Goal: Task Accomplishment & Management: Use online tool/utility

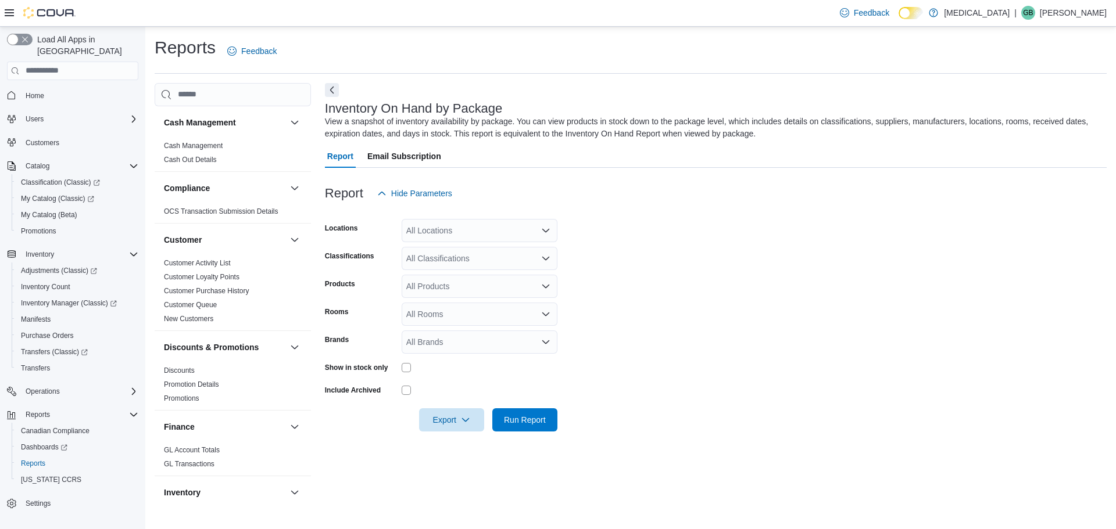
click at [456, 224] on div "All Locations" at bounding box center [480, 230] width 156 height 23
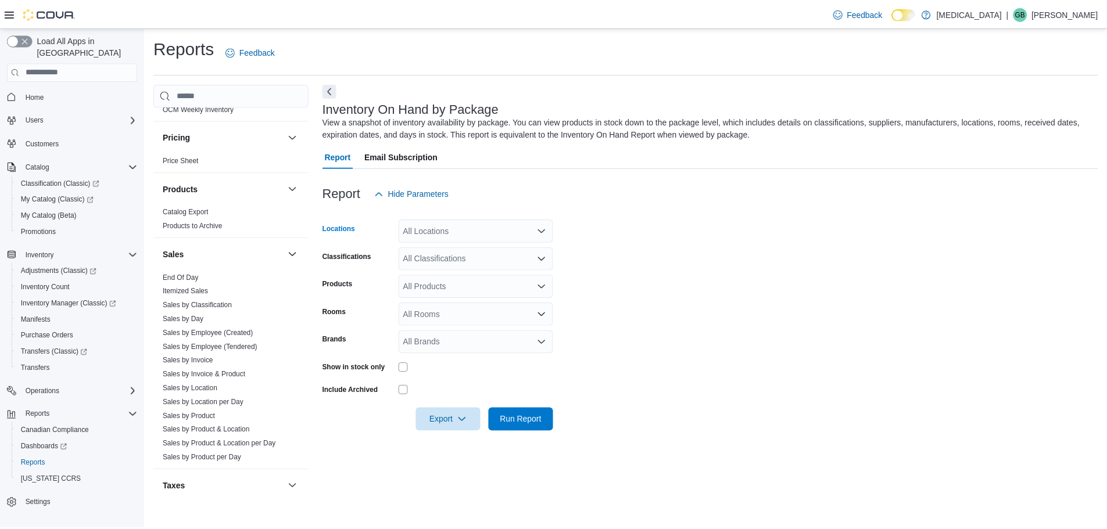
scroll to position [723, 0]
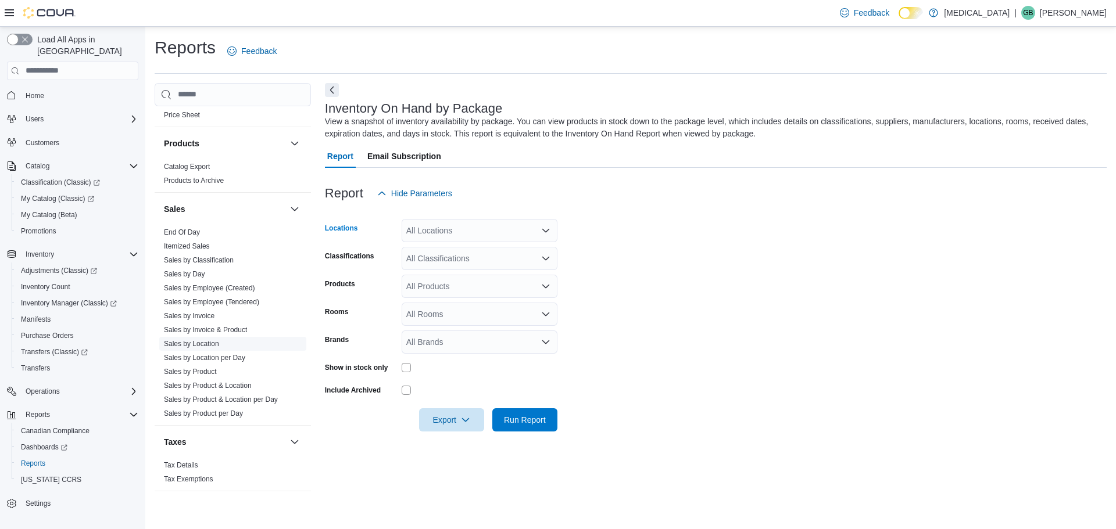
click at [196, 341] on link "Sales by Location" at bounding box center [191, 344] width 55 height 8
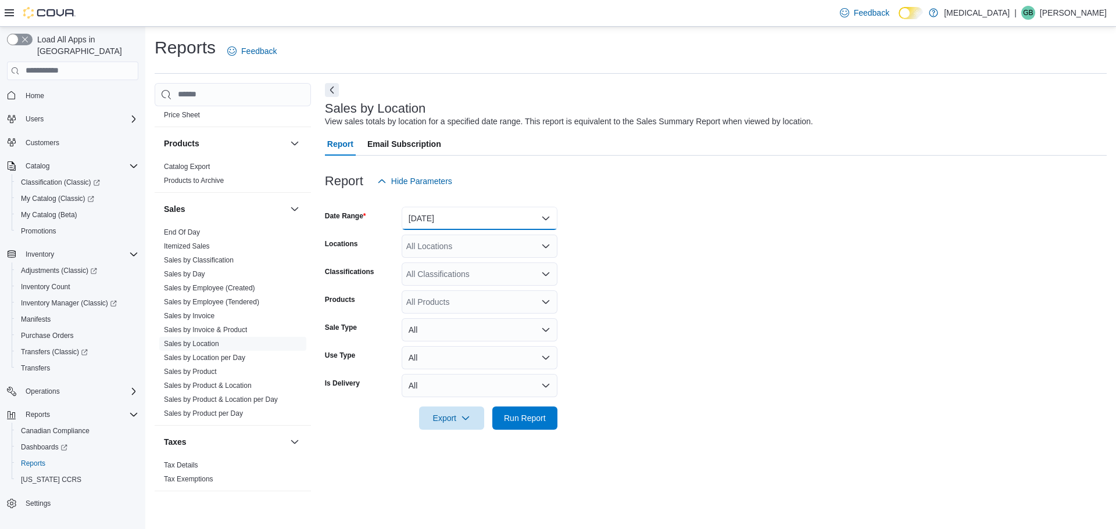
click at [464, 215] on button "[DATE]" at bounding box center [480, 218] width 156 height 23
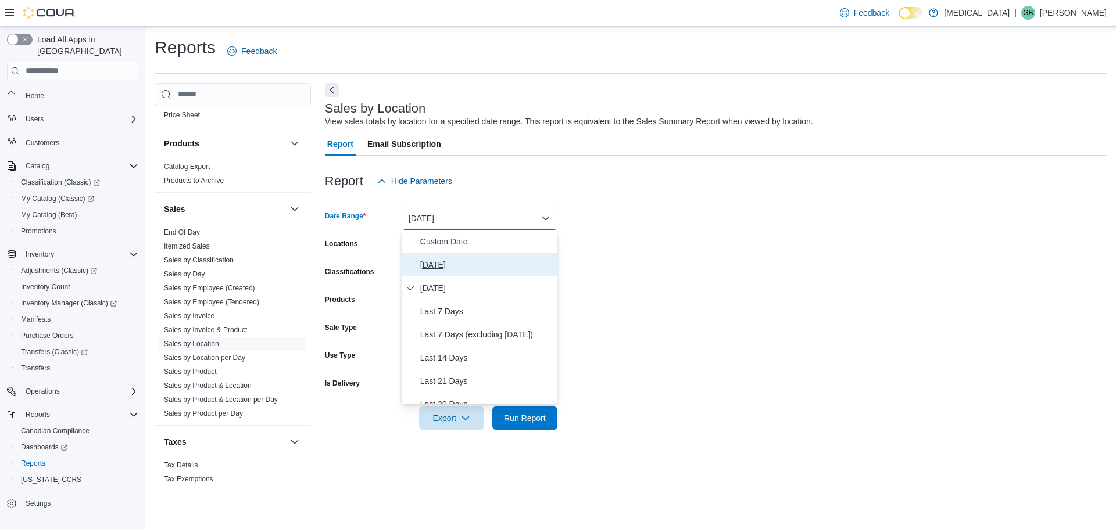
click at [435, 267] on span "[DATE]" at bounding box center [486, 265] width 132 height 14
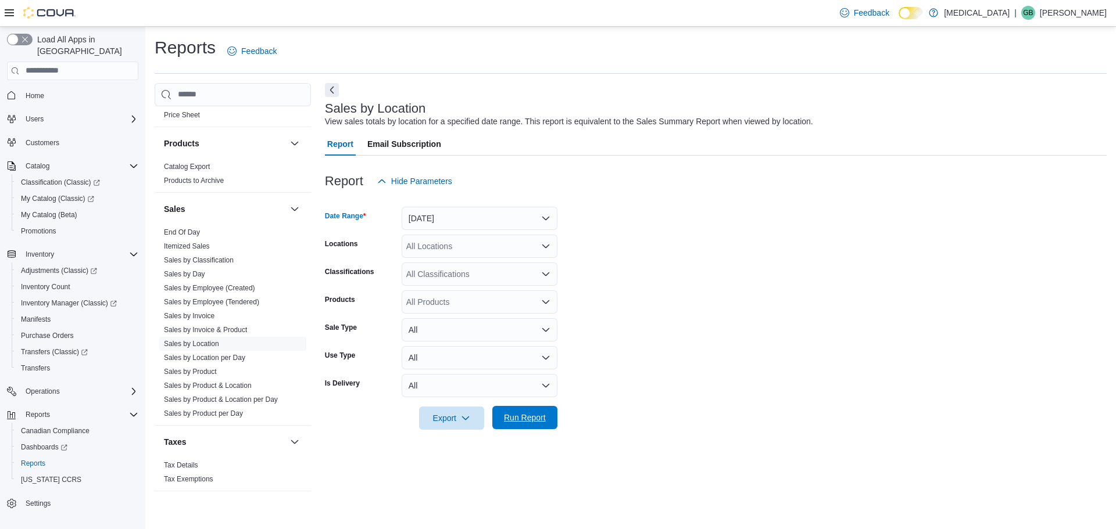
click at [535, 424] on span "Run Report" at bounding box center [524, 417] width 51 height 23
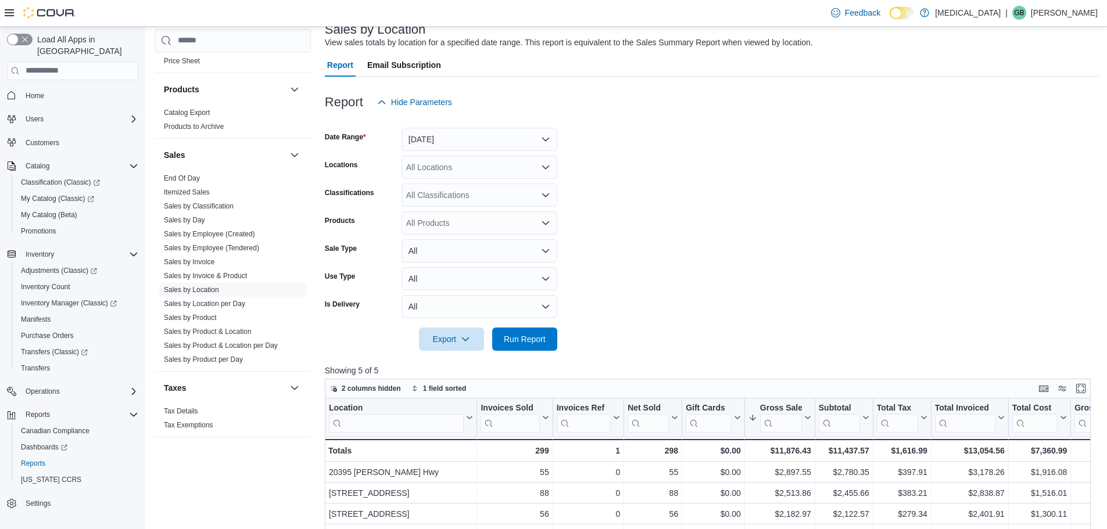
scroll to position [174, 0]
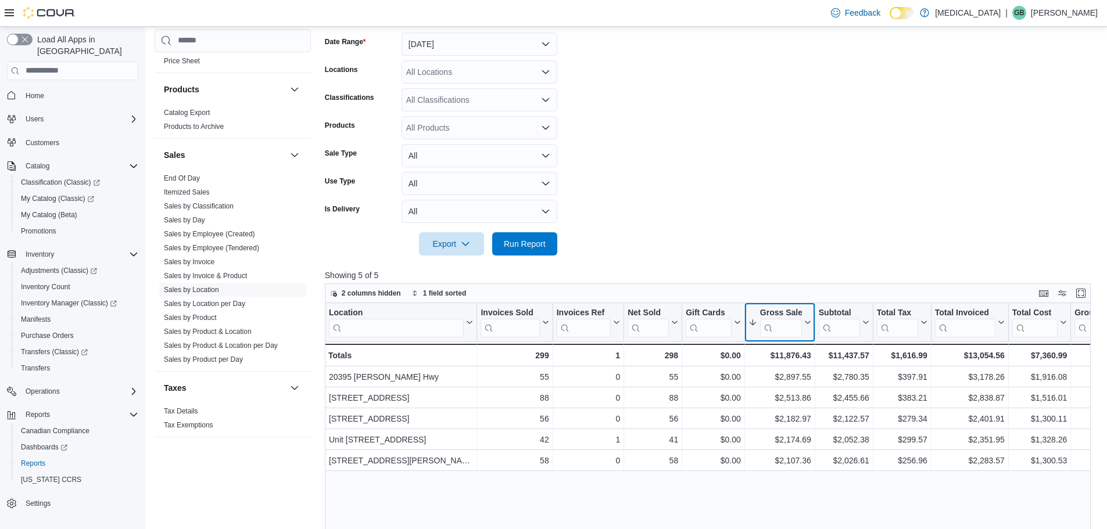
click at [807, 321] on icon at bounding box center [806, 322] width 9 height 7
click at [803, 384] on span "Sort High-Low" at bounding box center [788, 380] width 44 height 9
click at [783, 183] on form "Date Range [DATE] Locations All Locations Classifications All Classifications P…" at bounding box center [712, 137] width 774 height 237
click at [941, 192] on form "Date Range [DATE] Locations All Locations Classifications All Classifications P…" at bounding box center [712, 137] width 774 height 237
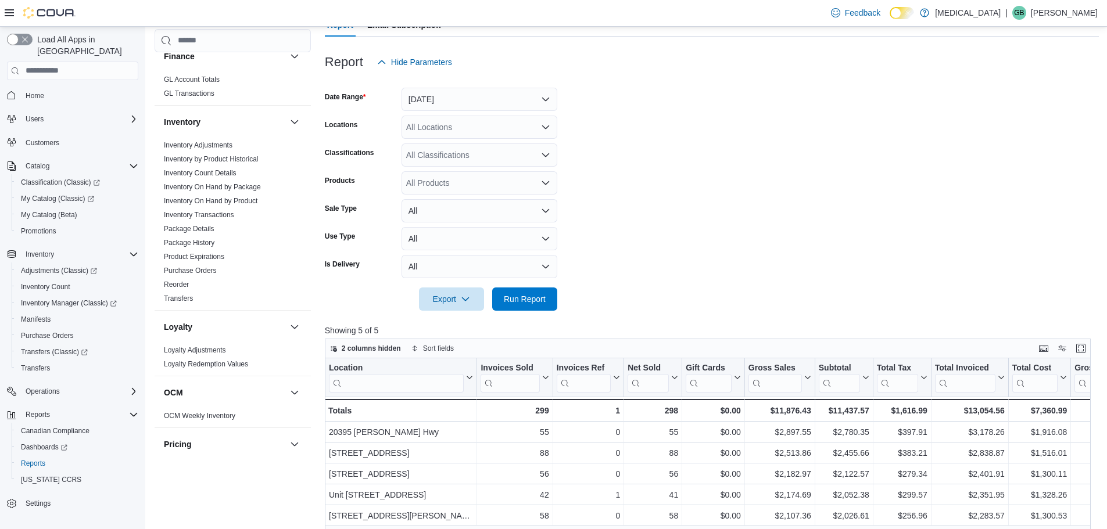
scroll to position [0, 0]
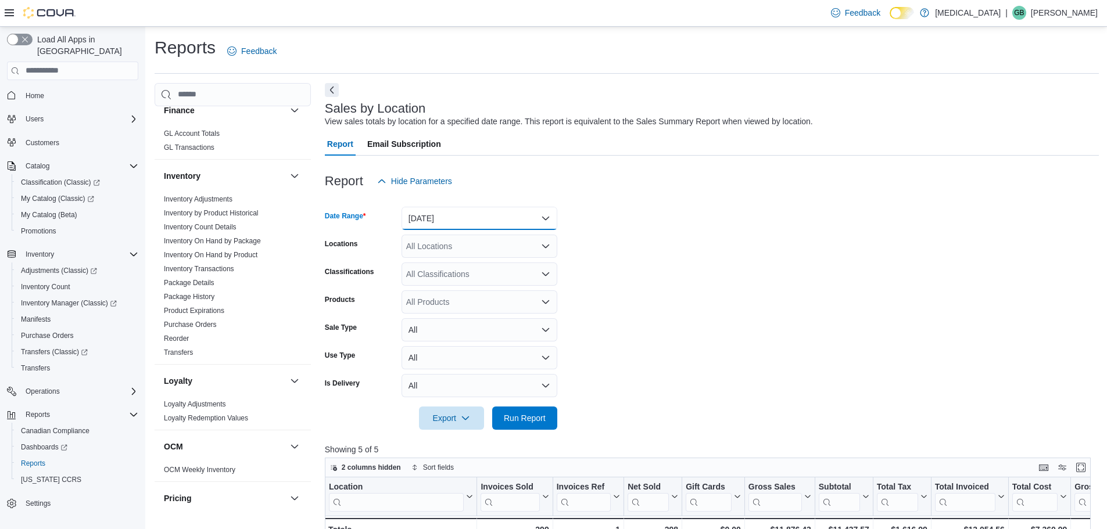
click at [492, 216] on button "[DATE]" at bounding box center [480, 218] width 156 height 23
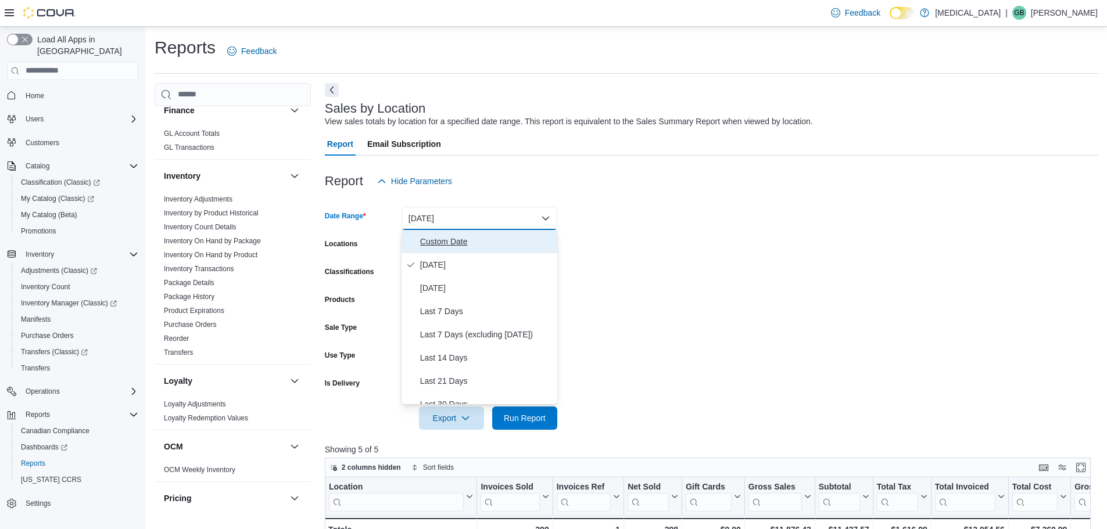
click at [442, 236] on span "Custom Date" at bounding box center [486, 242] width 132 height 14
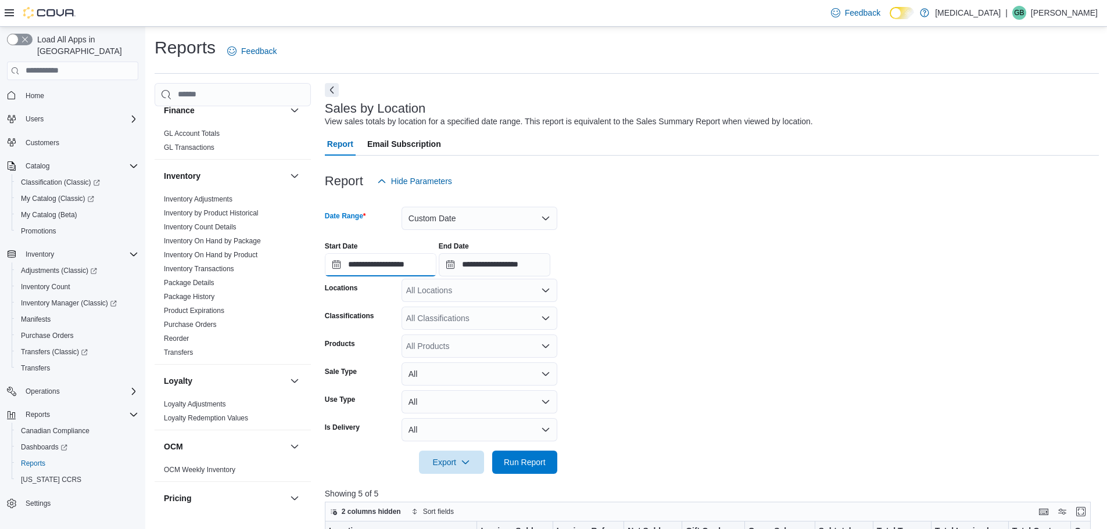
click at [391, 270] on input "**********" at bounding box center [381, 264] width 112 height 23
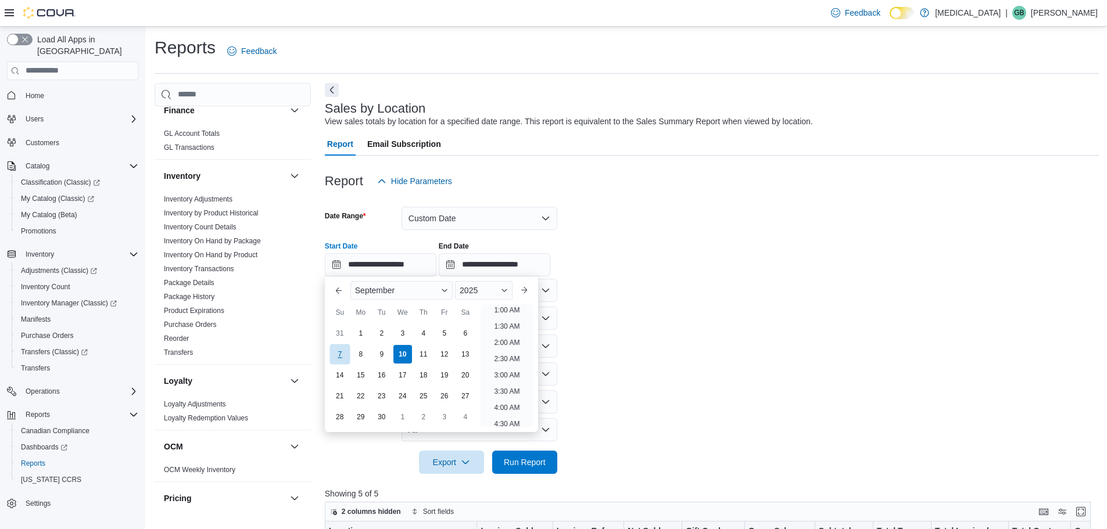
click at [339, 347] on div "7" at bounding box center [339, 354] width 20 height 20
type input "**********"
click at [513, 260] on input "**********" at bounding box center [495, 264] width 112 height 23
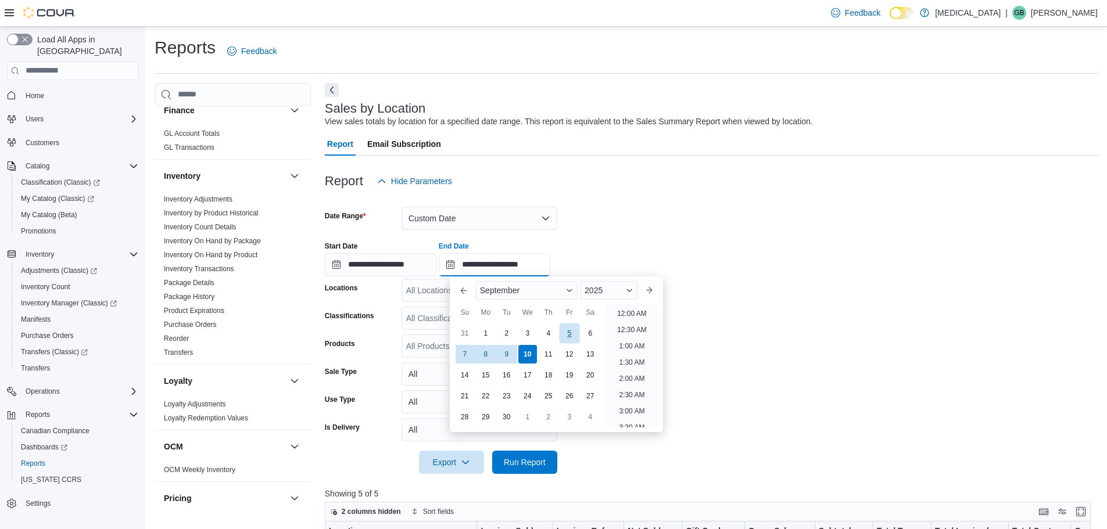
scroll to position [660, 0]
click at [922, 263] on div "**********" at bounding box center [712, 254] width 774 height 44
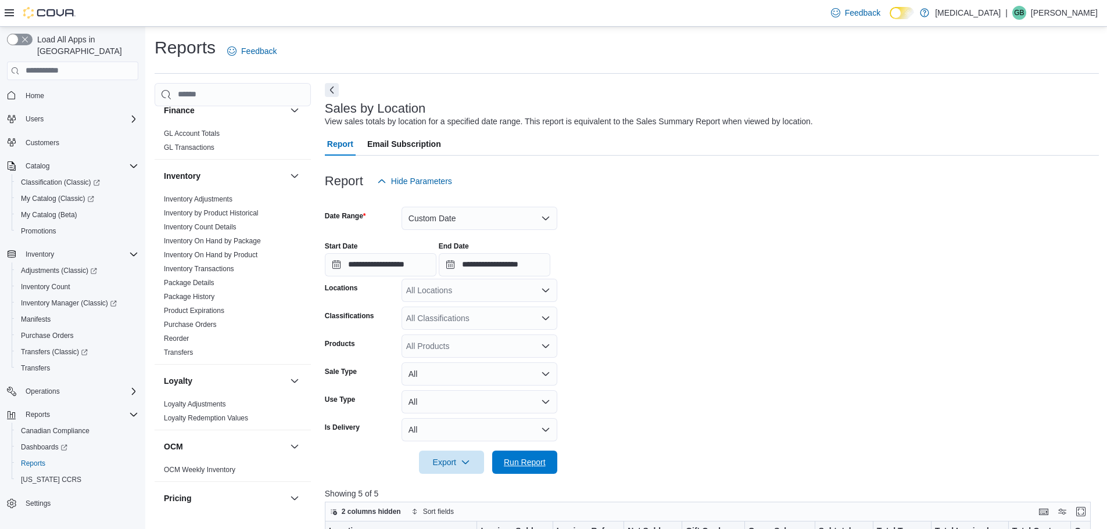
click at [532, 461] on span "Run Report" at bounding box center [525, 463] width 42 height 12
